Goal: Transaction & Acquisition: Purchase product/service

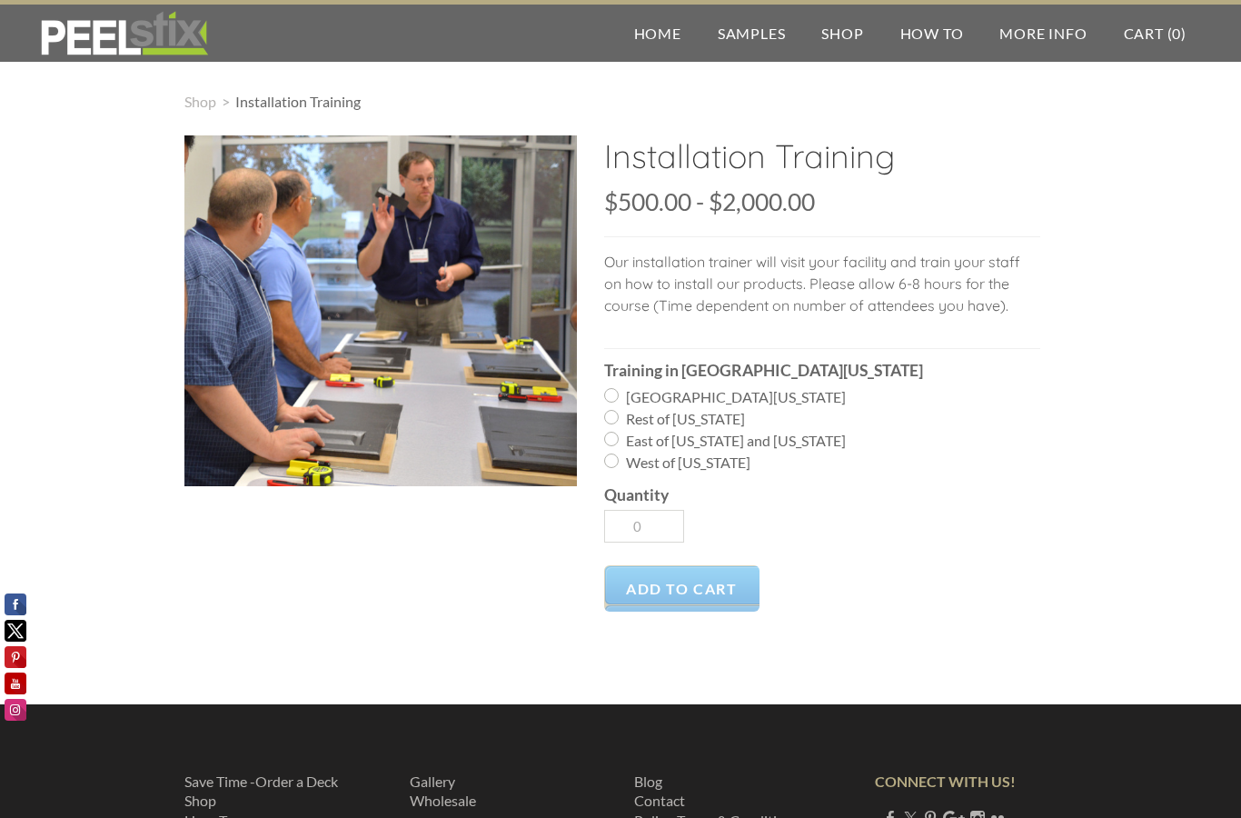
click at [606, 464] on input "West of [US_STATE]" at bounding box center [611, 461] width 15 height 15
radio input "true"
type input "1"
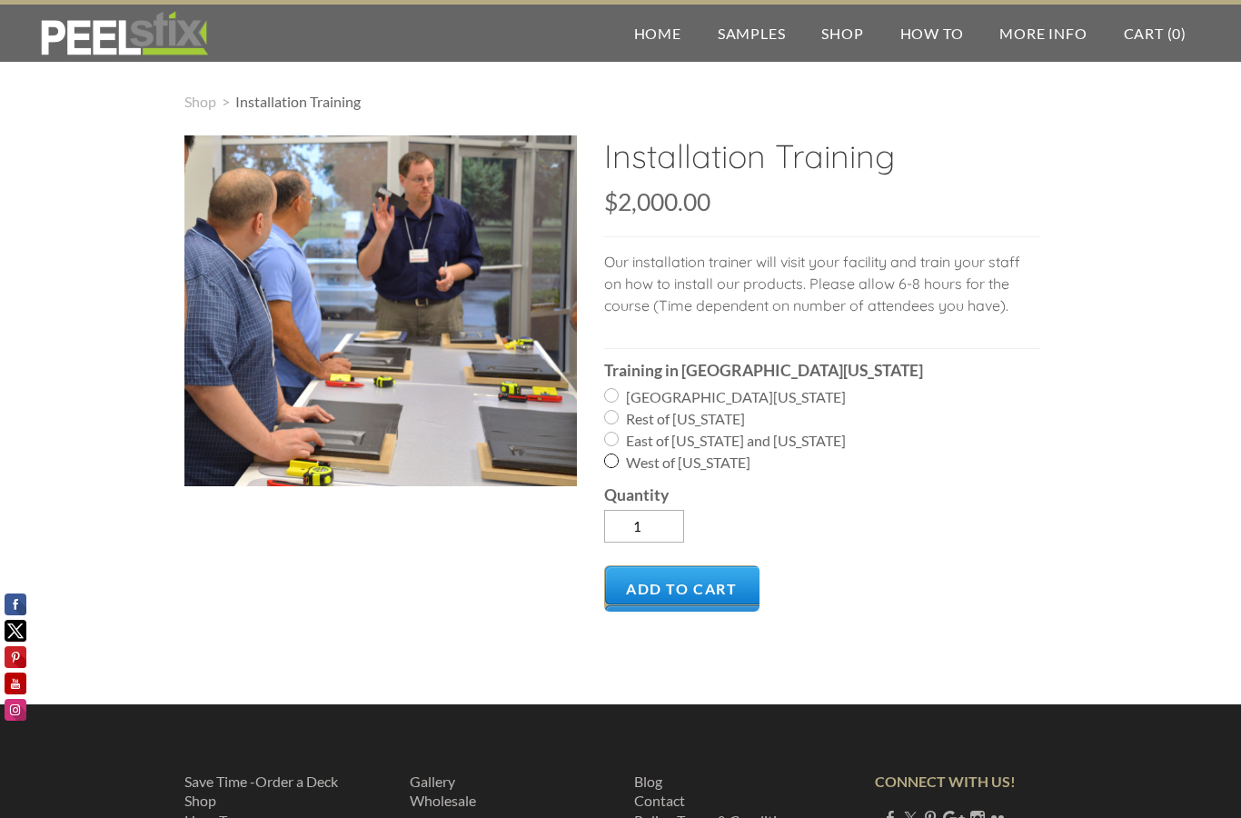
click at [612, 464] on input "West of [US_STATE]" at bounding box center [611, 461] width 15 height 15
click at [618, 454] on label "West of [US_STATE]" at bounding box center [822, 463] width 436 height 22
click at [618, 454] on input "West of [US_STATE]" at bounding box center [611, 461] width 15 height 15
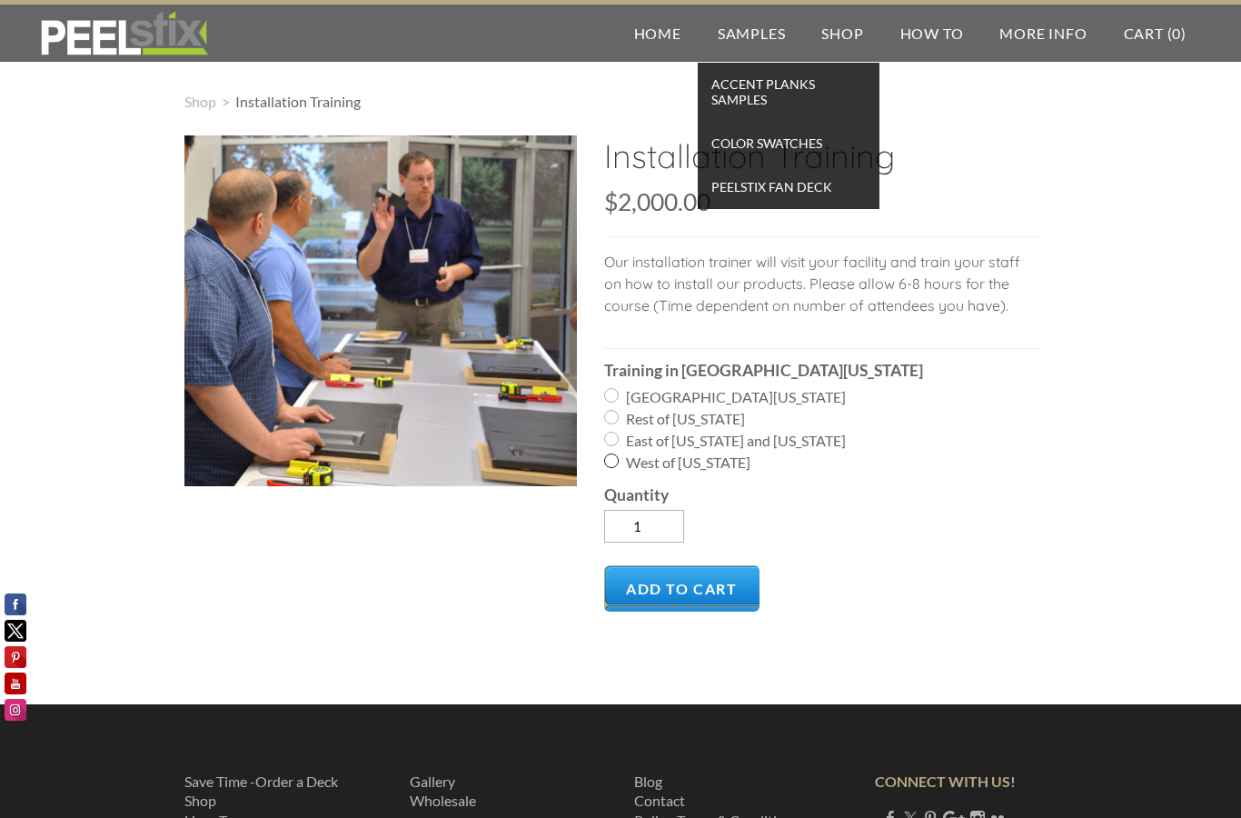
click at [781, 90] on span "Accent Planks Samples" at bounding box center [789, 92] width 173 height 40
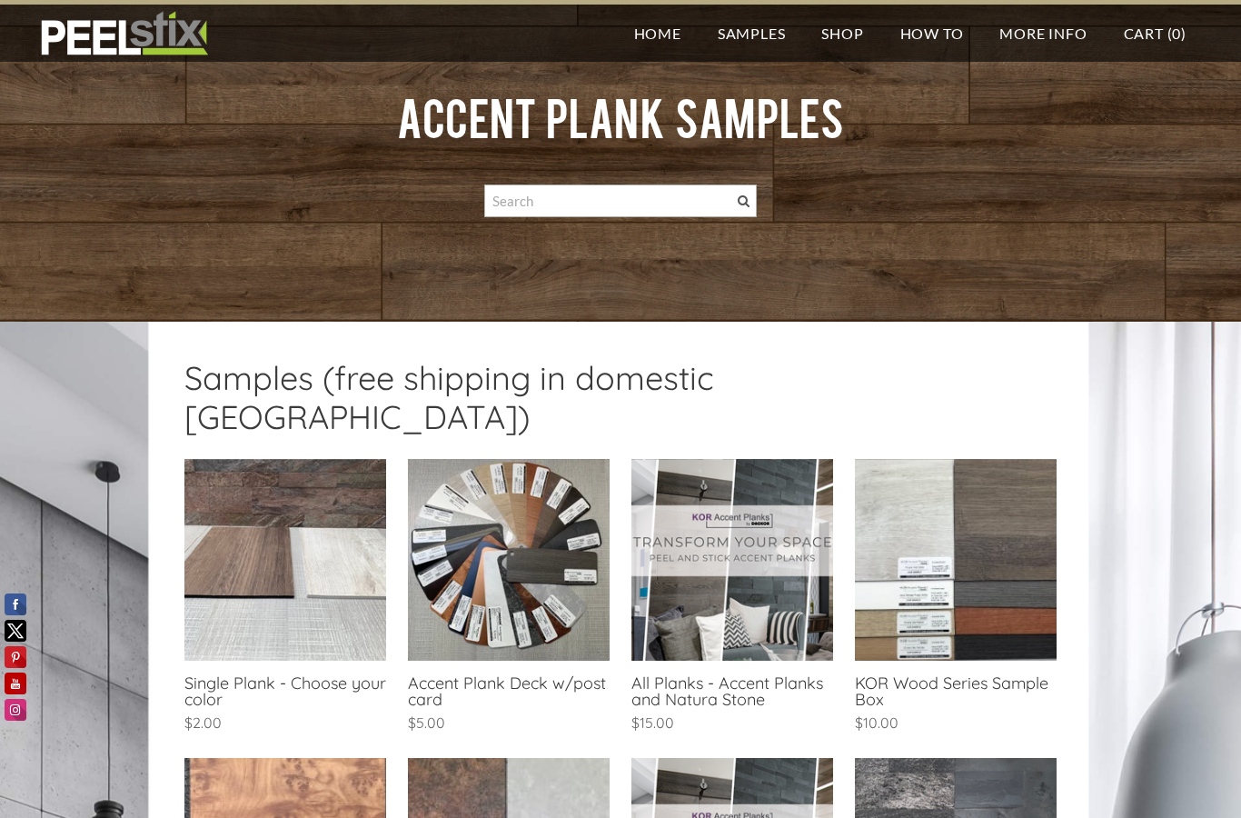
scroll to position [93, 0]
